Goal: Check status

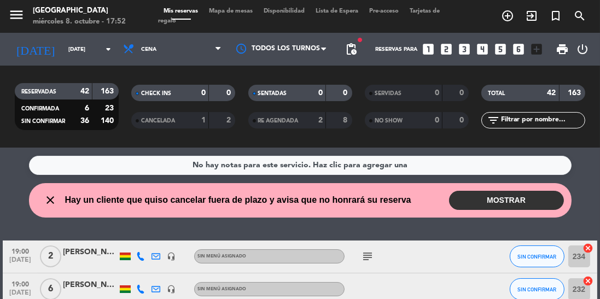
click at [54, 200] on icon "close" at bounding box center [50, 200] width 13 height 13
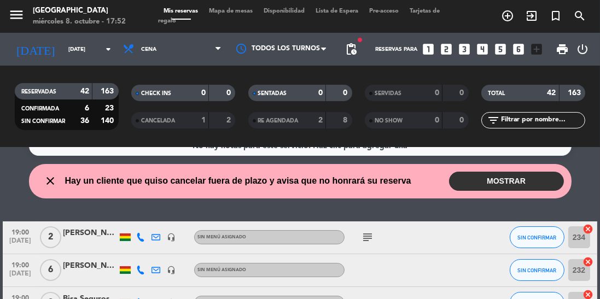
scroll to position [23, 0]
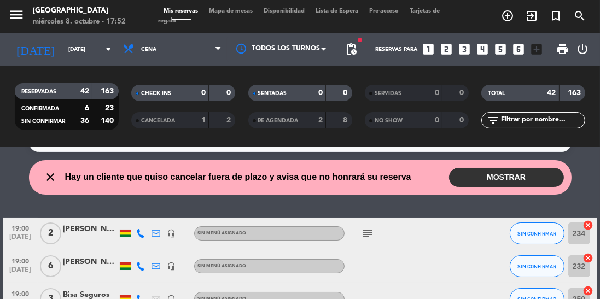
click at [508, 185] on button "MOSTRAR" at bounding box center [506, 177] width 115 height 19
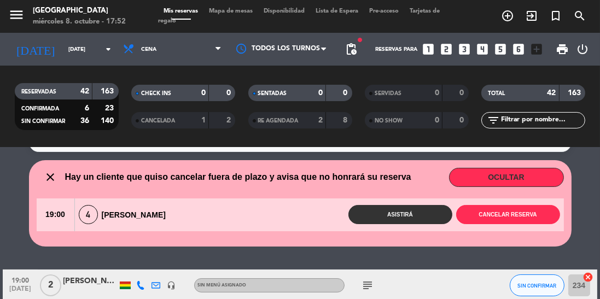
click at [502, 178] on button "OCULTAR" at bounding box center [506, 177] width 115 height 19
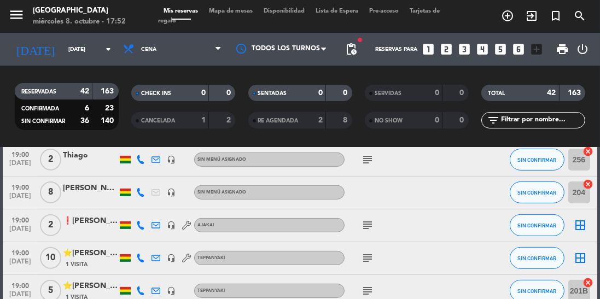
scroll to position [0, 0]
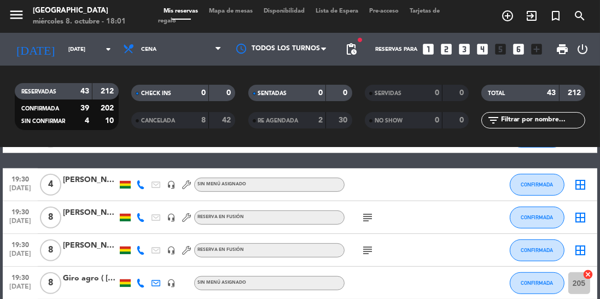
scroll to position [606, 0]
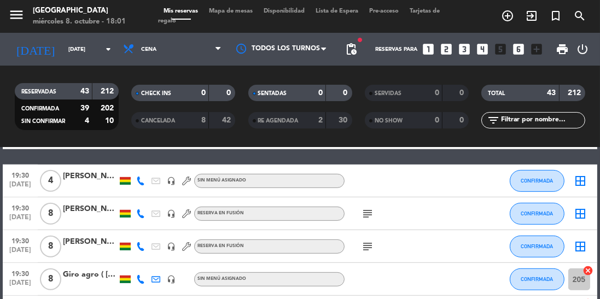
click at [367, 217] on icon "subject" at bounding box center [367, 213] width 13 height 13
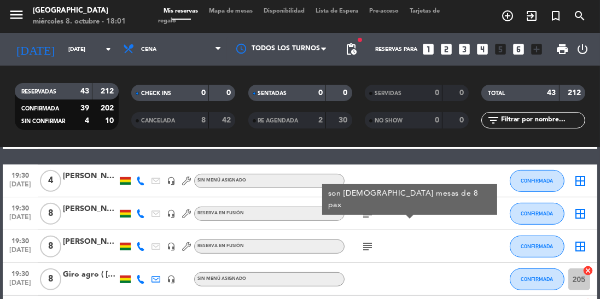
click at [361, 250] on icon "subject" at bounding box center [367, 246] width 13 height 13
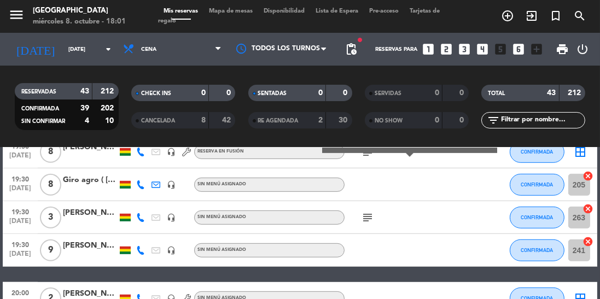
scroll to position [705, 0]
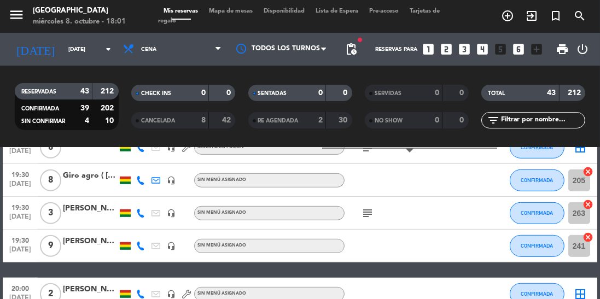
click at [370, 215] on icon "subject" at bounding box center [367, 213] width 13 height 13
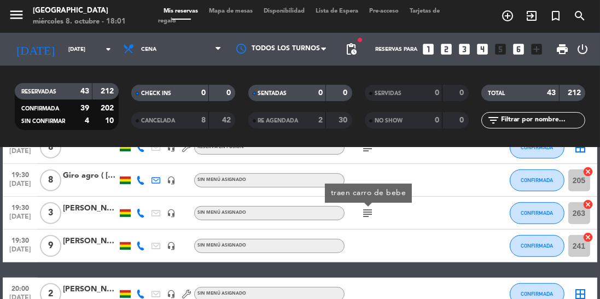
scroll to position [808, 0]
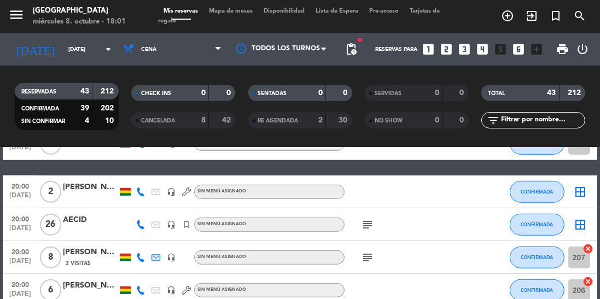
click at [365, 224] on icon "subject" at bounding box center [367, 224] width 13 height 13
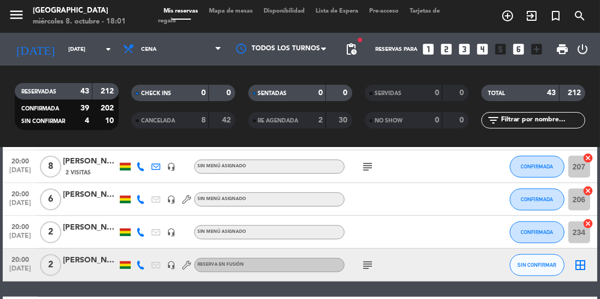
scroll to position [904, 0]
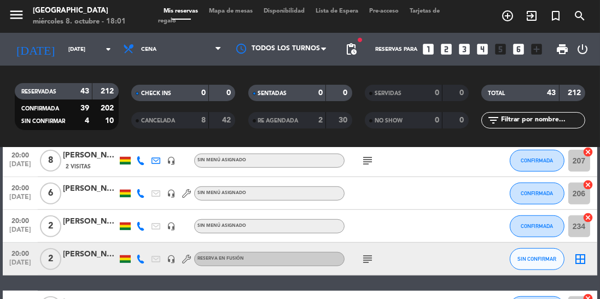
click at [372, 264] on icon "subject" at bounding box center [367, 259] width 13 height 13
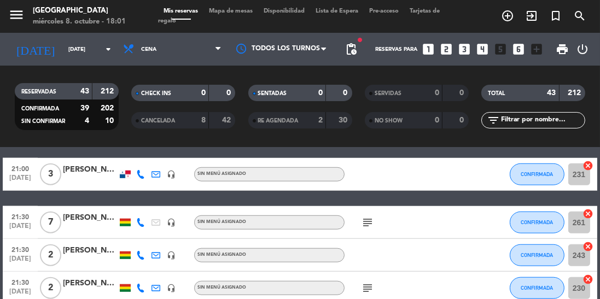
scroll to position [1090, 0]
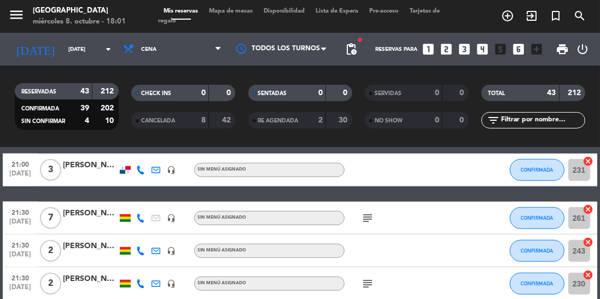
click at [372, 212] on icon "subject" at bounding box center [367, 218] width 13 height 13
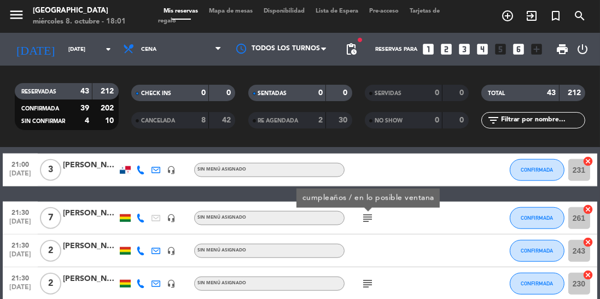
click at [370, 286] on icon "subject" at bounding box center [367, 283] width 13 height 13
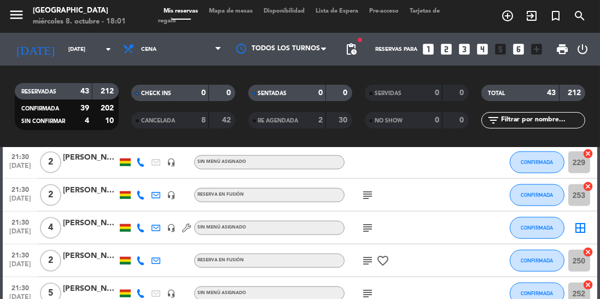
scroll to position [1279, 0]
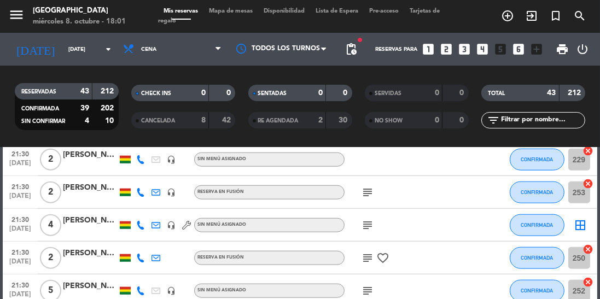
click at [363, 189] on icon "subject" at bounding box center [367, 192] width 13 height 13
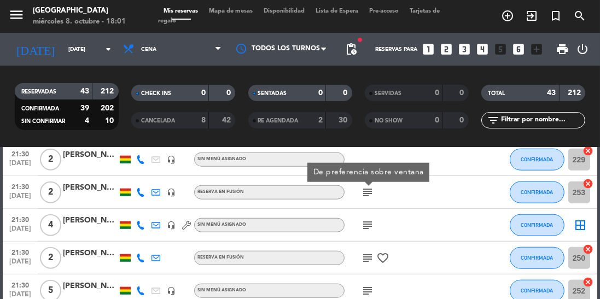
click at [372, 227] on icon "subject" at bounding box center [367, 225] width 13 height 13
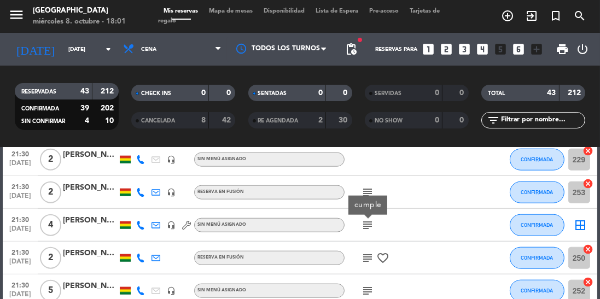
click at [362, 255] on icon "subject" at bounding box center [367, 258] width 13 height 13
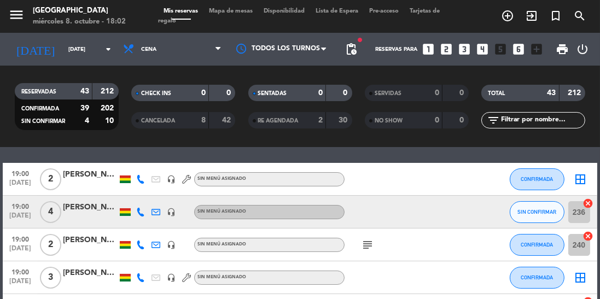
scroll to position [39, 0]
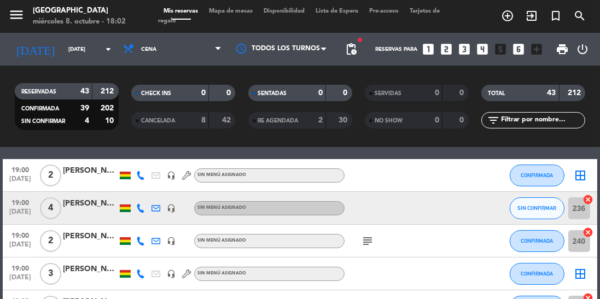
click at [143, 208] on icon at bounding box center [140, 208] width 9 height 9
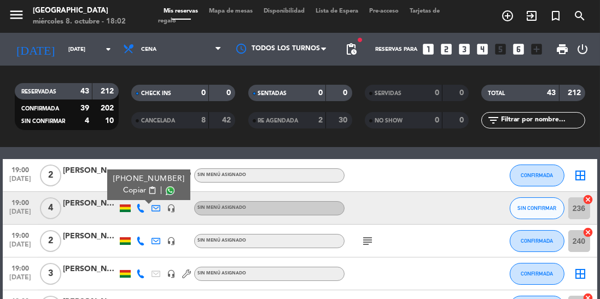
click at [166, 187] on span at bounding box center [170, 190] width 9 height 9
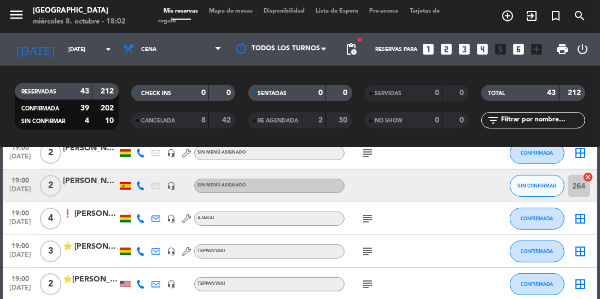
scroll to position [507, 0]
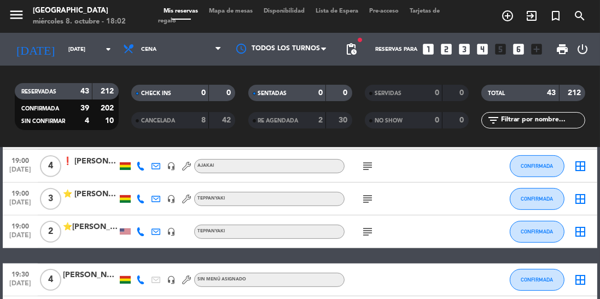
click at [169, 122] on span "CANCELADA" at bounding box center [158, 120] width 34 height 5
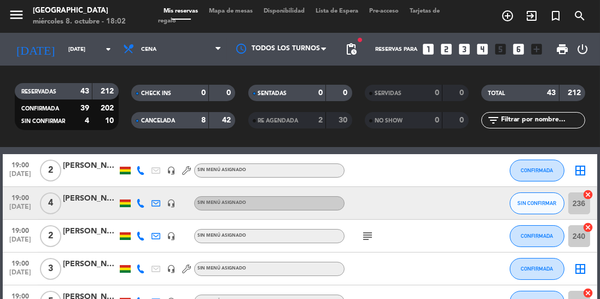
scroll to position [0, 0]
